Goal: Task Accomplishment & Management: Complete application form

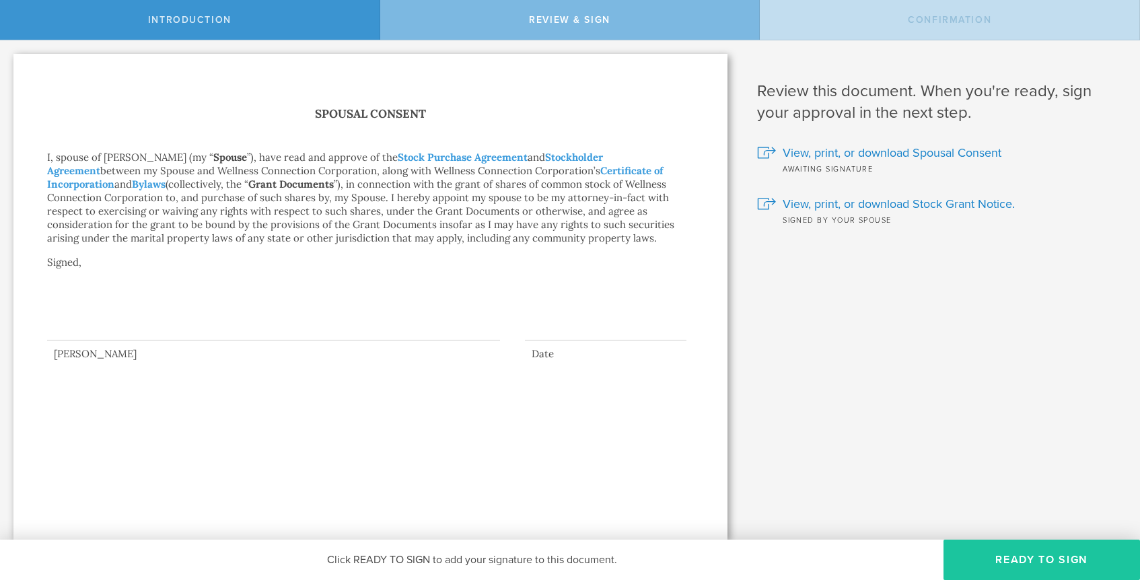
click at [1036, 554] on button "Ready to Sign" at bounding box center [1041, 560] width 196 height 40
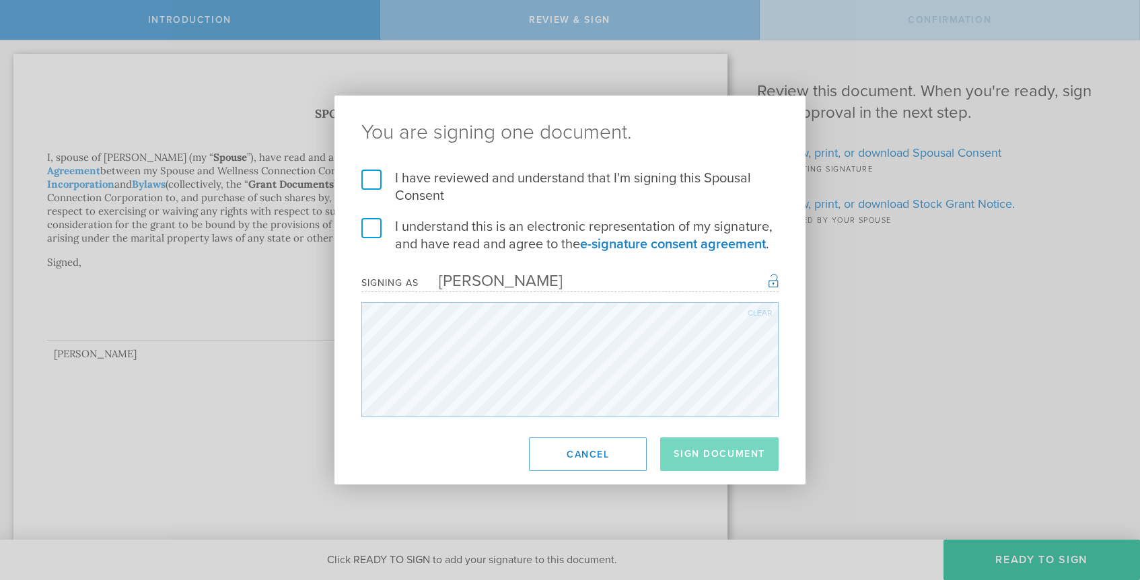
click at [374, 230] on label "I understand this is an electronic representation of my signature, and have rea…" at bounding box center [569, 235] width 417 height 35
click at [0, 0] on input "I understand this is an electronic representation of my signature, and have rea…" at bounding box center [0, 0] width 0 height 0
click at [373, 186] on label "I have reviewed and understand that I'm signing this Spousal Consent" at bounding box center [569, 187] width 417 height 35
click at [0, 0] on input "I have reviewed and understand that I'm signing this Spousal Consent" at bounding box center [0, 0] width 0 height 0
click at [704, 454] on button "Sign Document" at bounding box center [719, 454] width 118 height 34
